Goal: Task Accomplishment & Management: Manage account settings

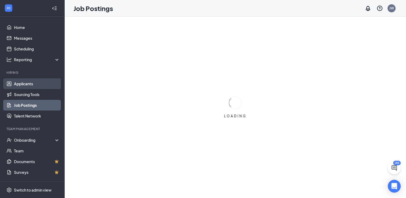
click at [29, 83] on link "Applicants" at bounding box center [37, 83] width 46 height 11
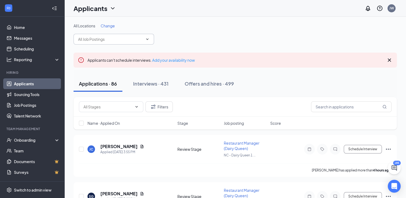
click at [146, 38] on icon "ChevronDown" at bounding box center [147, 39] width 4 height 4
click at [19, 82] on link "Applicants" at bounding box center [37, 83] width 46 height 11
click at [149, 84] on div "Interviews · 431" at bounding box center [150, 83] width 35 height 7
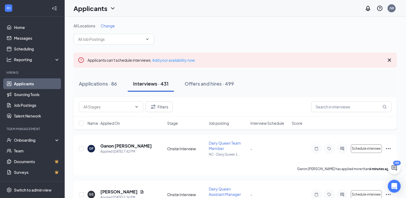
click at [110, 26] on span "Change" at bounding box center [108, 25] width 14 height 5
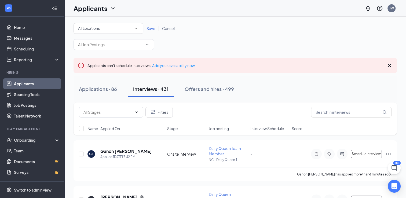
click at [135, 28] on icon "SmallChevronDown" at bounding box center [136, 28] width 5 height 5
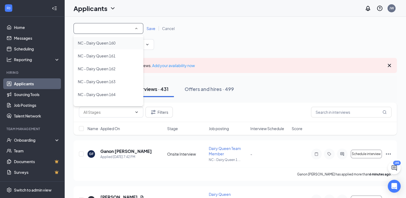
scroll to position [49, 0]
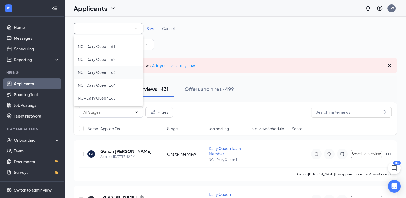
click at [96, 72] on span "NC - Dairy Queen 163" at bounding box center [97, 72] width 38 height 5
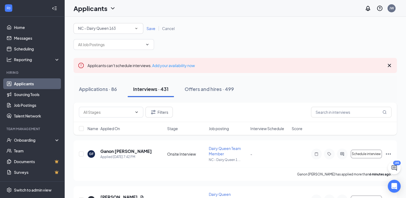
click at [149, 28] on span "Save" at bounding box center [150, 28] width 9 height 5
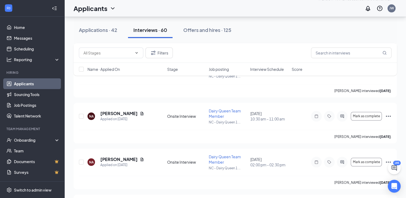
scroll to position [483, 0]
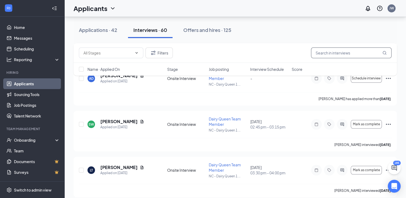
click at [345, 53] on input "text" at bounding box center [351, 52] width 80 height 11
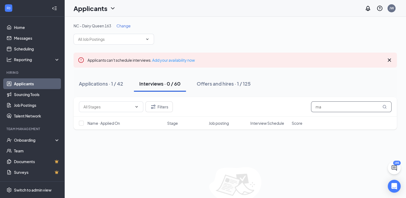
type input "m"
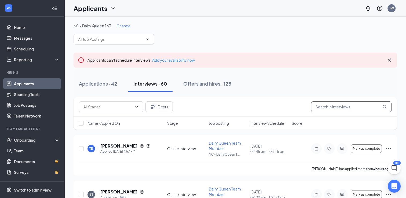
click at [318, 104] on input "text" at bounding box center [351, 106] width 80 height 11
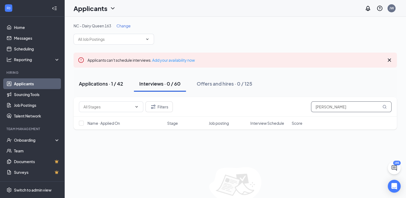
type input "Tequita"
click at [95, 82] on div "Applications · 1 / 42" at bounding box center [101, 83] width 44 height 7
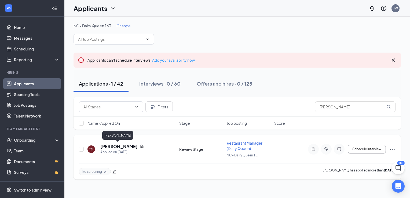
click at [121, 146] on h5 "[PERSON_NAME]" at bounding box center [118, 146] width 37 height 6
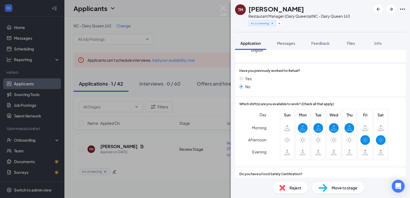
scroll to position [80, 0]
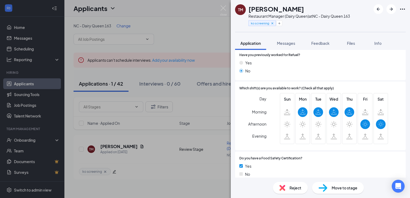
click at [345, 189] on span "Move to stage" at bounding box center [344, 188] width 26 height 6
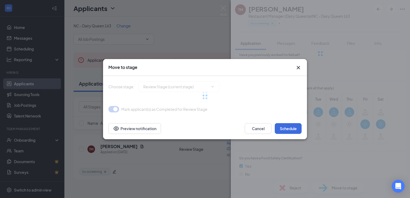
type input "Phone Screen (next stage)"
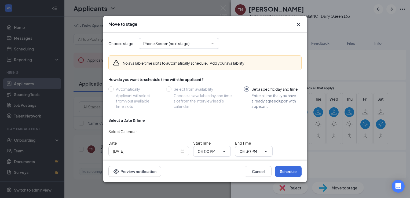
click at [212, 42] on icon "ChevronDown" at bounding box center [212, 43] width 4 height 4
click at [258, 170] on button "Cancel" at bounding box center [258, 171] width 27 height 11
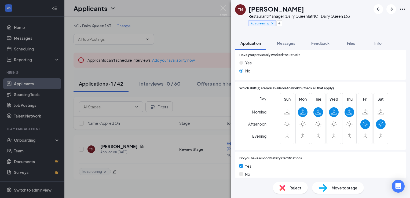
click at [336, 187] on span "Move to stage" at bounding box center [344, 188] width 26 height 6
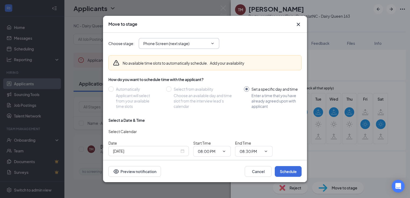
click at [212, 41] on icon "ChevronDown" at bounding box center [212, 43] width 4 height 4
click at [213, 41] on icon "ChevronDown" at bounding box center [212, 43] width 4 height 4
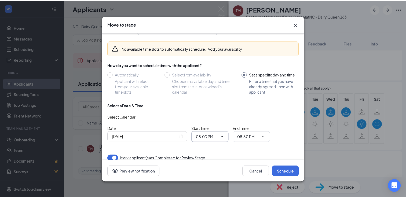
scroll to position [20, 0]
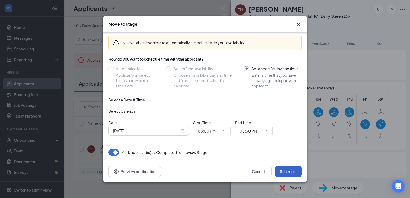
click at [289, 172] on button "Schedule" at bounding box center [288, 171] width 27 height 11
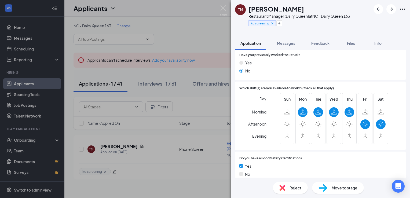
click at [350, 188] on span "Move to stage" at bounding box center [344, 188] width 26 height 6
type input "Phone Screen (next stage)"
type input "Sep 15, 2025"
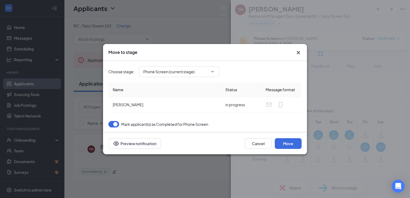
type input "On Hold (next stage)"
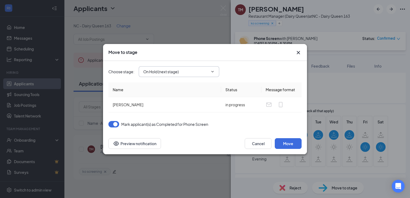
click at [213, 71] on icon "ChevronDown" at bounding box center [212, 71] width 4 height 4
click at [213, 70] on icon "ChevronDown" at bounding box center [212, 71] width 4 height 4
click at [286, 142] on button "Move" at bounding box center [288, 143] width 27 height 11
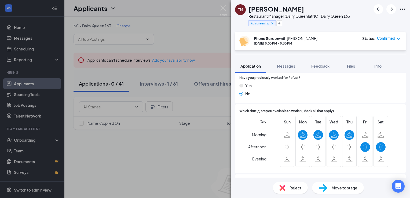
click at [342, 189] on span "Move to stage" at bounding box center [344, 188] width 26 height 6
type input "On Hold (next stage)"
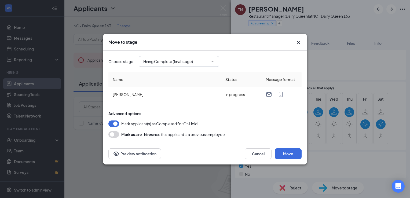
click at [213, 60] on icon "ChevronDown" at bounding box center [212, 61] width 4 height 4
click at [292, 155] on button "Move" at bounding box center [288, 153] width 27 height 11
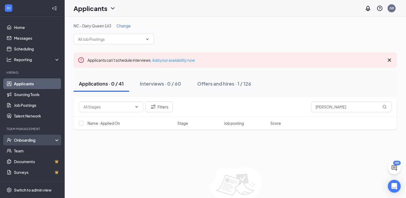
click at [27, 140] on div "Onboarding" at bounding box center [34, 139] width 41 height 5
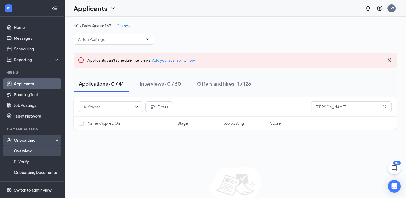
click at [26, 149] on link "Overview" at bounding box center [37, 150] width 46 height 11
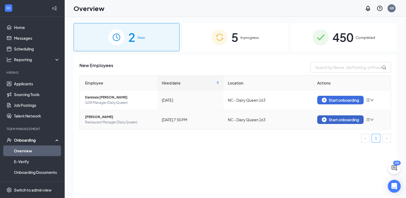
click at [334, 119] on div "Start onboarding" at bounding box center [340, 119] width 37 height 5
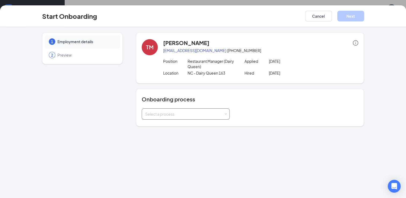
click at [223, 113] on div "Select a process" at bounding box center [185, 114] width 81 height 11
click at [212, 125] on li "New Hire Documentation" at bounding box center [185, 125] width 88 height 10
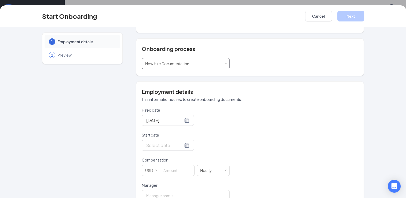
scroll to position [54, 0]
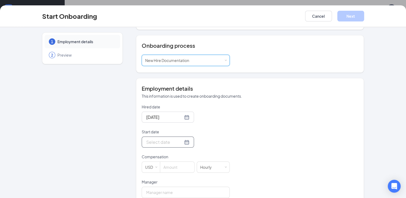
click at [180, 141] on div at bounding box center [167, 142] width 43 height 7
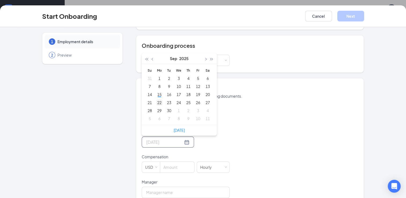
type input "Sep 22, 2025"
click at [157, 101] on div "22" at bounding box center [159, 102] width 6 height 6
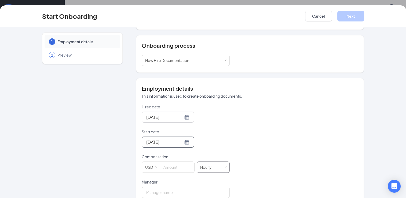
click at [224, 167] on span at bounding box center [225, 167] width 2 height 2
click at [207, 171] on li "Weekly" at bounding box center [210, 171] width 33 height 9
click at [180, 167] on input at bounding box center [177, 167] width 34 height 11
click at [224, 167] on span at bounding box center [225, 167] width 2 height 2
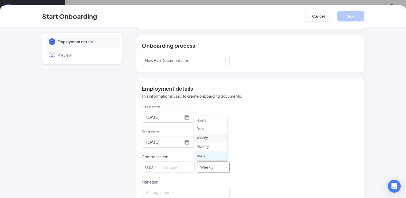
click at [214, 156] on li "Yearly" at bounding box center [210, 155] width 33 height 9
click at [178, 165] on input at bounding box center [177, 167] width 34 height 11
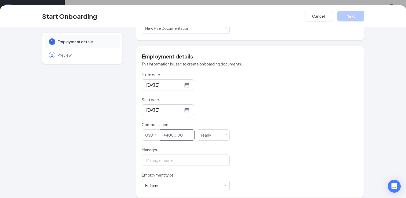
scroll to position [90, 0]
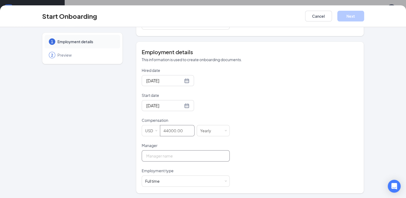
type input "44000"
click at [160, 155] on input "Manager" at bounding box center [186, 155] width 88 height 11
type input "Janet Willis."
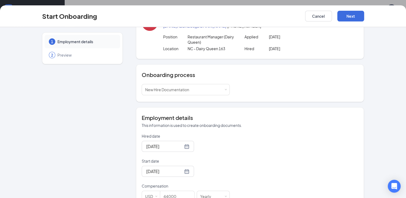
scroll to position [10, 0]
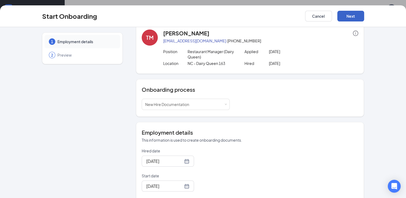
click at [347, 15] on button "Next" at bounding box center [350, 16] width 27 height 11
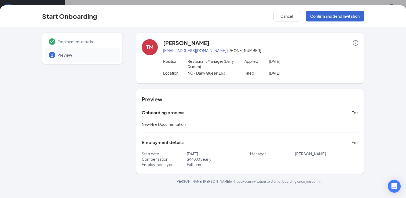
scroll to position [0, 0]
click at [337, 15] on button "Confirm and Send Invitation" at bounding box center [334, 16] width 58 height 11
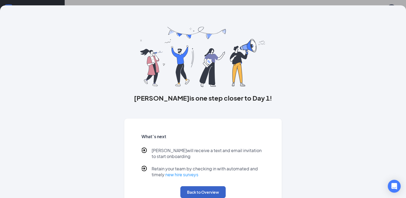
click at [206, 191] on button "Back to Overview" at bounding box center [202, 192] width 45 height 12
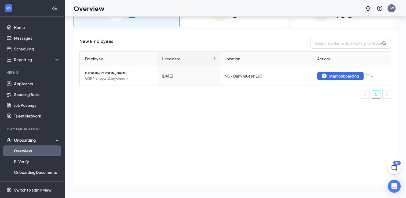
click at [26, 151] on link "Overview" at bounding box center [37, 150] width 46 height 11
click at [45, 170] on link "Onboarding Documents" at bounding box center [37, 172] width 46 height 11
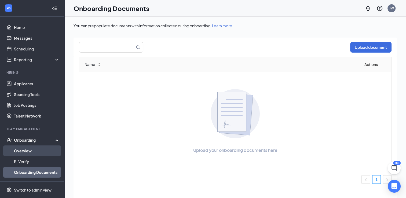
click at [26, 149] on link "Overview" at bounding box center [37, 150] width 46 height 11
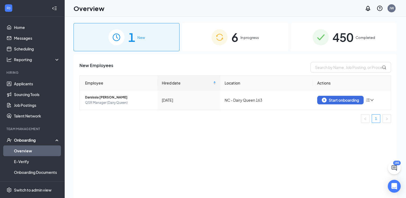
click at [242, 37] on span "In progress" at bounding box center [249, 37] width 19 height 5
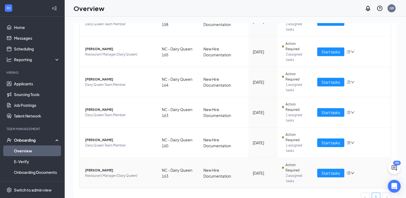
scroll to position [98, 0]
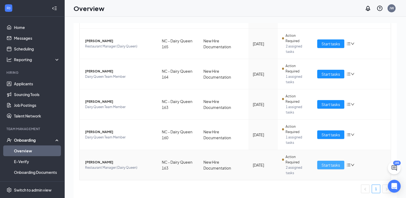
click at [330, 163] on span "Start tasks" at bounding box center [330, 165] width 19 height 6
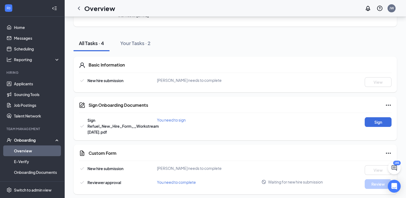
scroll to position [46, 0]
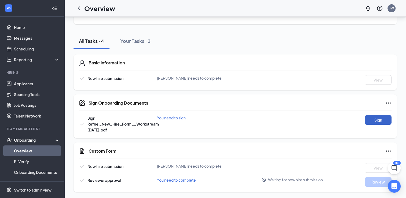
click at [374, 119] on button "Sign" at bounding box center [377, 120] width 27 height 10
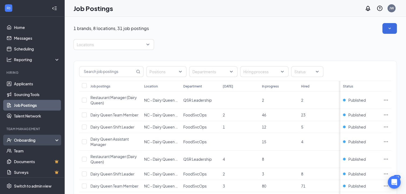
click at [27, 141] on div "Onboarding" at bounding box center [34, 139] width 41 height 5
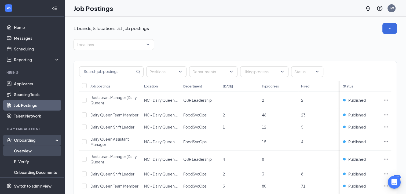
click at [29, 151] on link "Overview" at bounding box center [37, 150] width 46 height 11
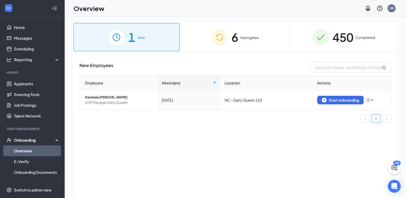
click at [252, 35] on span "In progress" at bounding box center [249, 37] width 19 height 5
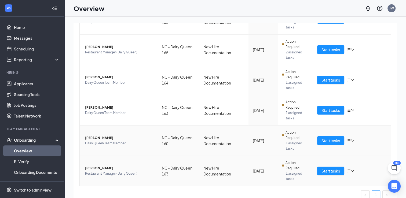
scroll to position [98, 0]
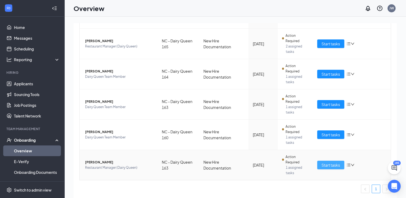
click at [331, 164] on span "Start tasks" at bounding box center [330, 165] width 19 height 6
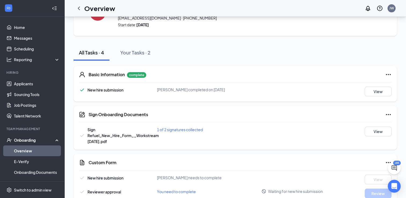
scroll to position [46, 0]
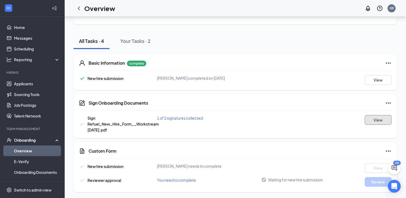
click at [375, 120] on button "View" at bounding box center [377, 120] width 27 height 10
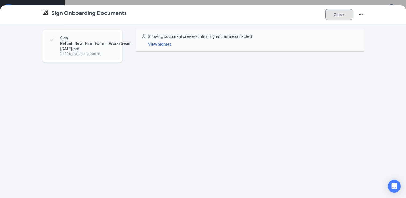
click at [338, 13] on button "Close" at bounding box center [338, 14] width 27 height 11
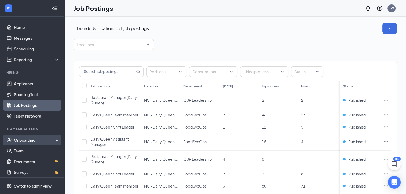
click at [31, 140] on div "Onboarding" at bounding box center [34, 139] width 41 height 5
drag, startPoint x: 31, startPoint y: 140, endPoint x: 17, endPoint y: 139, distance: 13.7
click at [17, 139] on div "Onboarding" at bounding box center [34, 139] width 41 height 5
click at [35, 139] on div "Onboarding" at bounding box center [34, 139] width 41 height 5
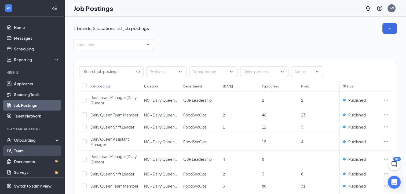
click at [23, 150] on link "Team" at bounding box center [37, 150] width 46 height 11
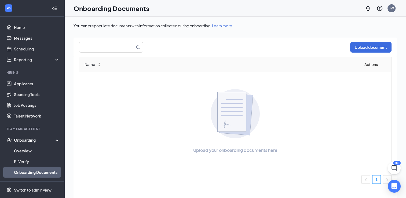
click at [29, 139] on div "Onboarding" at bounding box center [34, 139] width 41 height 5
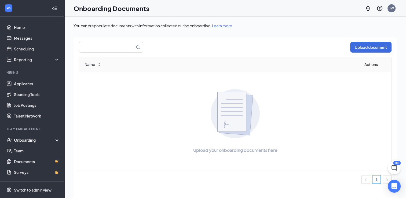
click at [53, 139] on div "Onboarding" at bounding box center [32, 140] width 64 height 11
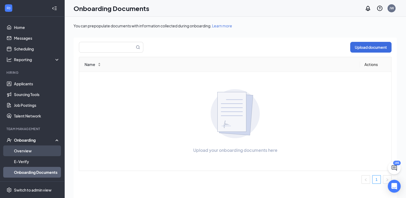
click at [25, 151] on link "Overview" at bounding box center [37, 150] width 46 height 11
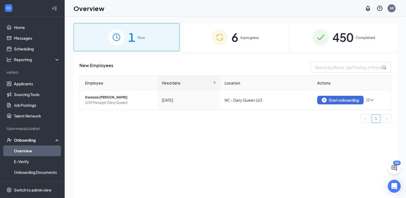
click at [250, 38] on span "In progress" at bounding box center [249, 37] width 19 height 5
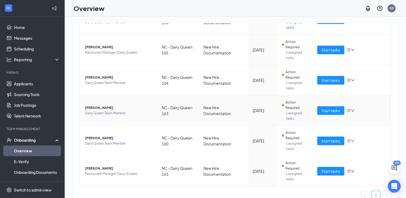
scroll to position [98, 0]
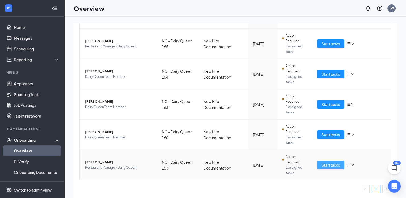
click at [334, 163] on span "Start tasks" at bounding box center [330, 165] width 19 height 6
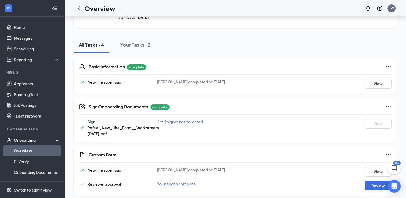
scroll to position [46, 0]
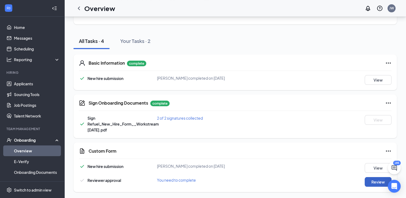
click at [375, 182] on button "Review" at bounding box center [377, 182] width 27 height 10
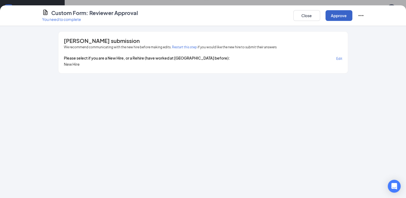
click at [336, 16] on button "Approve" at bounding box center [338, 15] width 27 height 11
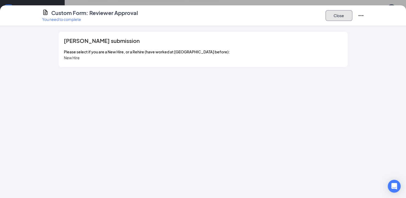
click at [342, 16] on button "Close" at bounding box center [338, 15] width 27 height 11
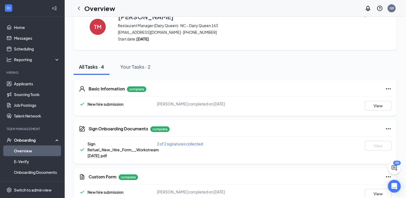
scroll to position [0, 0]
